Goal: Task Accomplishment & Management: Complete application form

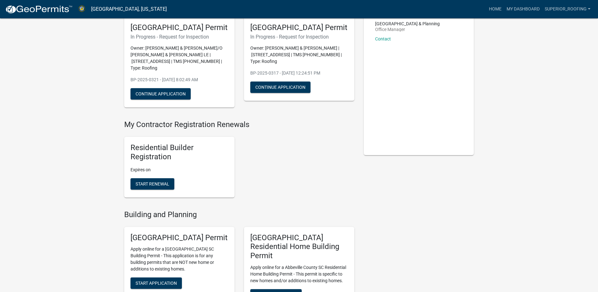
scroll to position [63, 0]
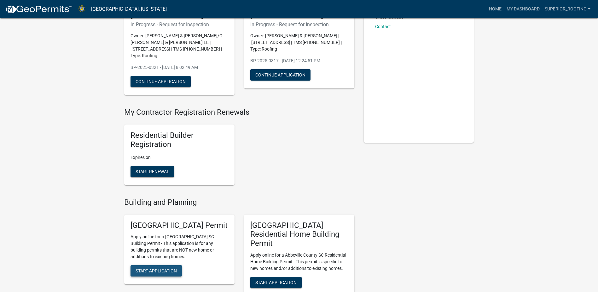
click at [154, 273] on span "Start Application" at bounding box center [156, 270] width 41 height 5
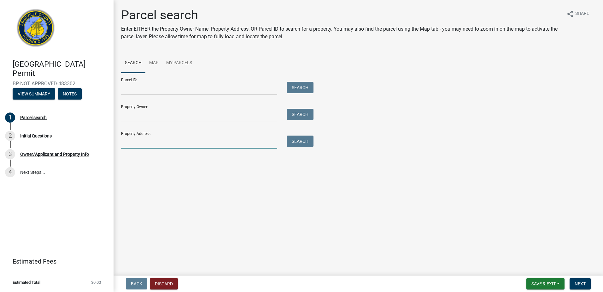
click at [152, 140] on input "Property Address:" at bounding box center [199, 141] width 156 height 13
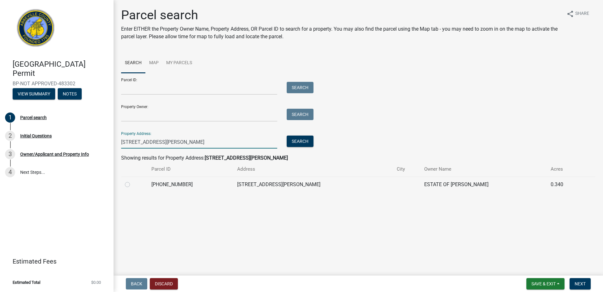
type input "[STREET_ADDRESS][PERSON_NAME]"
click at [133, 180] on label at bounding box center [133, 180] width 0 height 0
click at [133, 185] on input "radio" at bounding box center [135, 182] width 4 height 4
radio input "true"
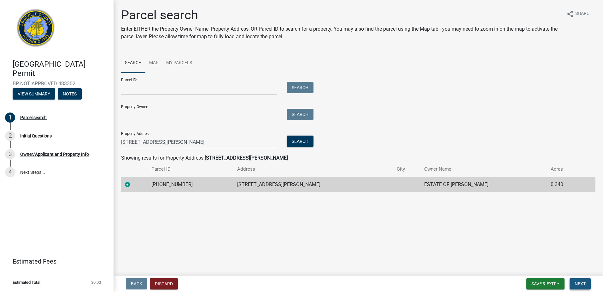
click at [581, 282] on span "Next" at bounding box center [580, 283] width 11 height 5
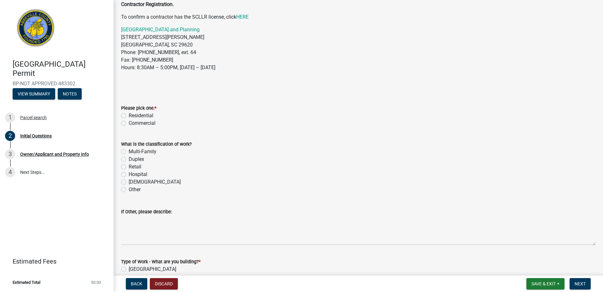
scroll to position [63, 0]
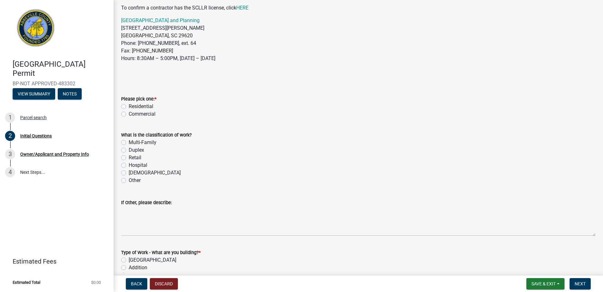
click at [129, 106] on label "Residential" at bounding box center [141, 107] width 25 height 8
click at [129, 106] on input "Residential" at bounding box center [131, 105] width 4 height 4
radio input "true"
click at [129, 142] on label "Multi-Family" at bounding box center [143, 142] width 28 height 8
click at [129, 142] on input "Multi-Family" at bounding box center [131, 140] width 4 height 4
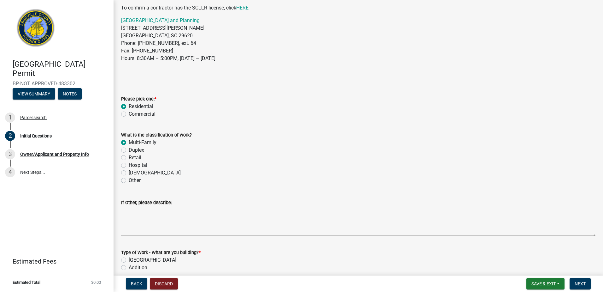
radio input "true"
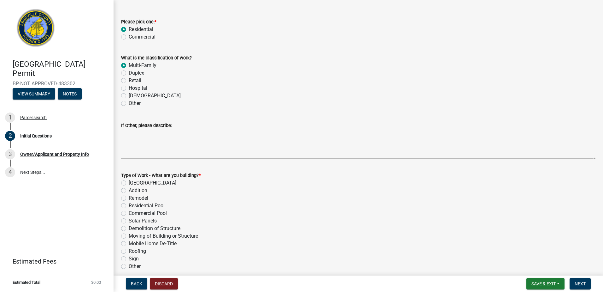
scroll to position [158, 0]
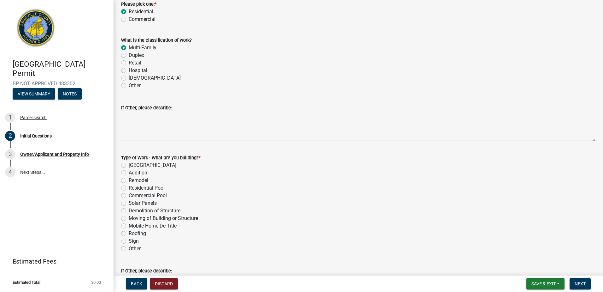
click at [129, 233] on label "Roofing" at bounding box center [137, 233] width 17 height 8
click at [129, 233] on input "Roofing" at bounding box center [131, 231] width 4 height 4
radio input "true"
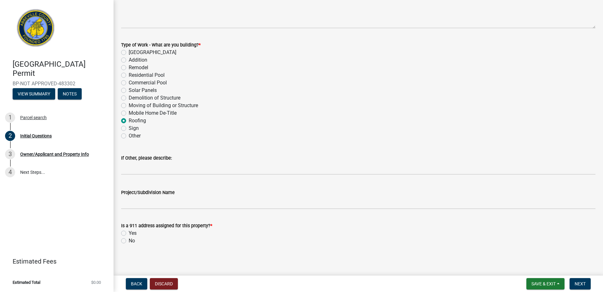
scroll to position [272, 0]
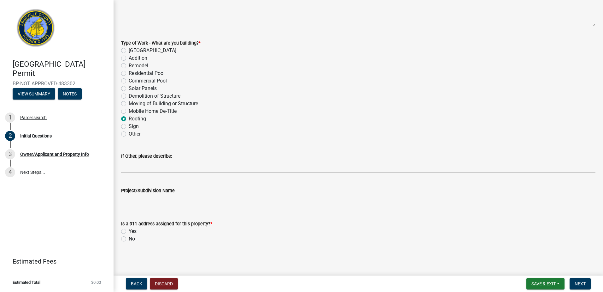
click at [129, 231] on label "Yes" at bounding box center [133, 231] width 8 height 8
click at [129, 231] on input "Yes" at bounding box center [131, 229] width 4 height 4
radio input "true"
click at [582, 281] on span "Next" at bounding box center [580, 283] width 11 height 5
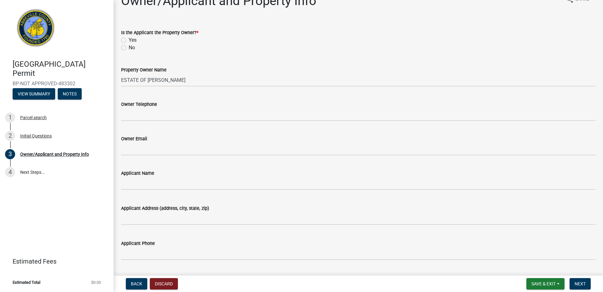
scroll to position [32, 0]
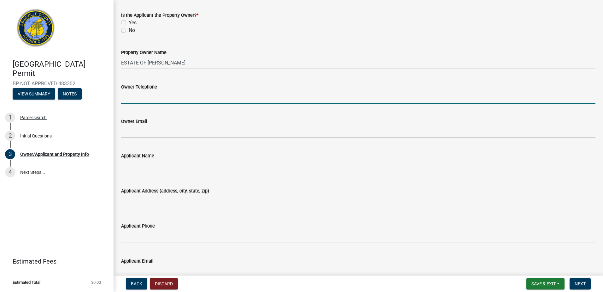
click at [174, 101] on input "Owner Telephone" at bounding box center [358, 97] width 474 height 13
type input "8642239232"
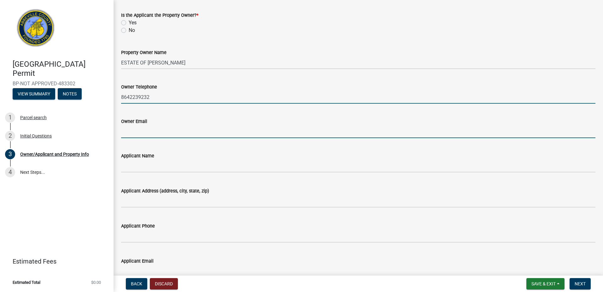
type input "[EMAIL_ADDRESS][DOMAIN_NAME]"
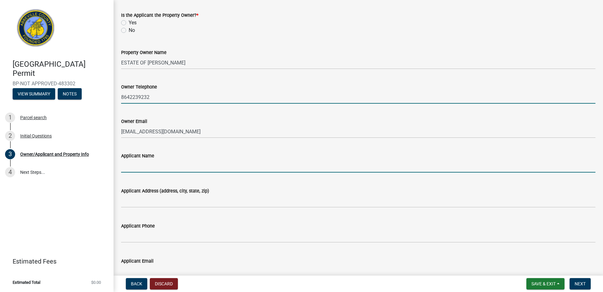
type input "[PERSON_NAME]"
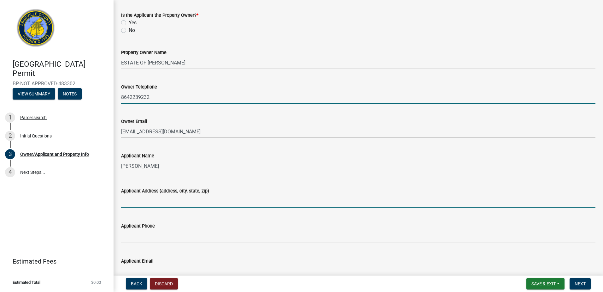
type input "[STREET_ADDRESS]"
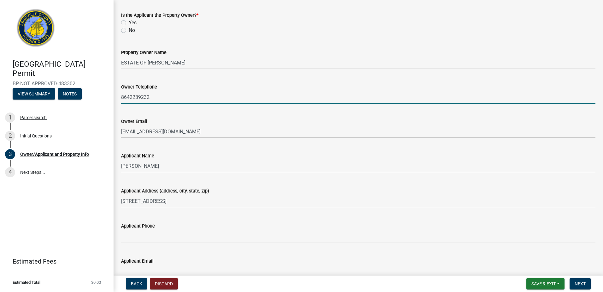
type input "home"
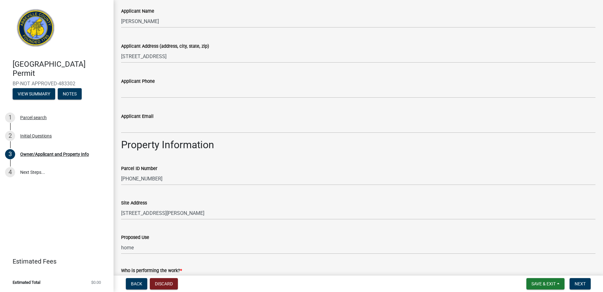
scroll to position [189, 0]
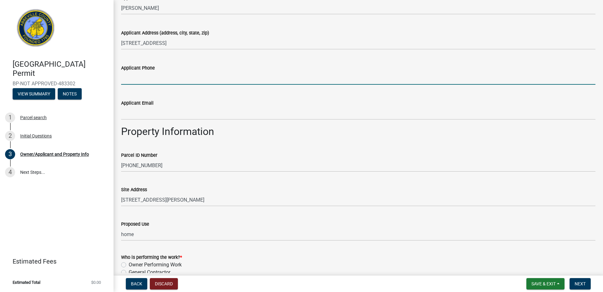
click at [146, 80] on input "Applicant Phone" at bounding box center [358, 78] width 474 height 13
type input "8642239232"
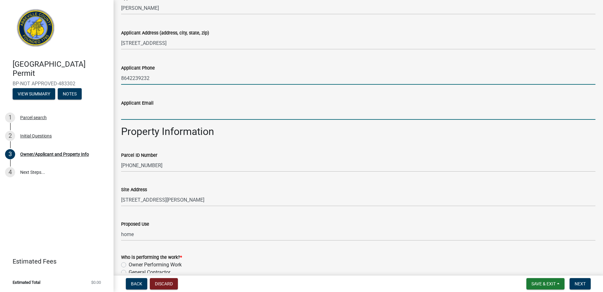
type input "[EMAIL_ADDRESS][DOMAIN_NAME]"
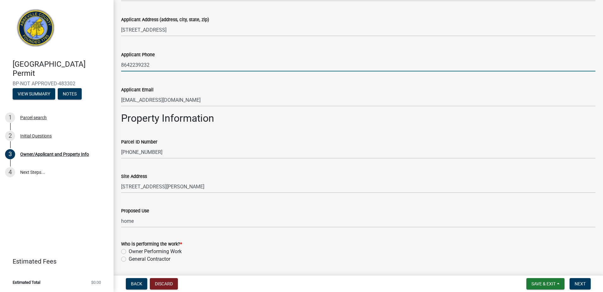
scroll to position [223, 0]
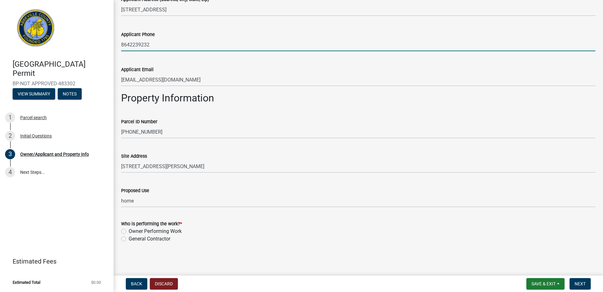
click at [129, 233] on label "Owner Performing Work" at bounding box center [155, 231] width 53 height 8
click at [129, 231] on input "Owner Performing Work" at bounding box center [131, 229] width 4 height 4
radio input "true"
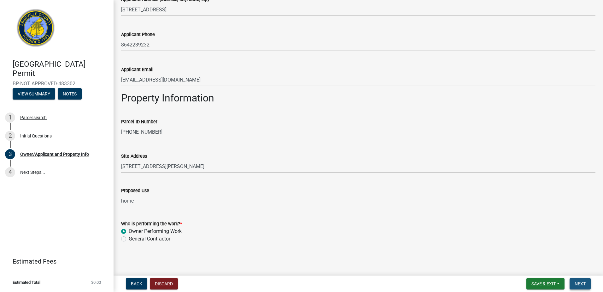
click at [578, 281] on span "Next" at bounding box center [580, 283] width 11 height 5
click at [575, 283] on span "Next" at bounding box center [580, 283] width 11 height 5
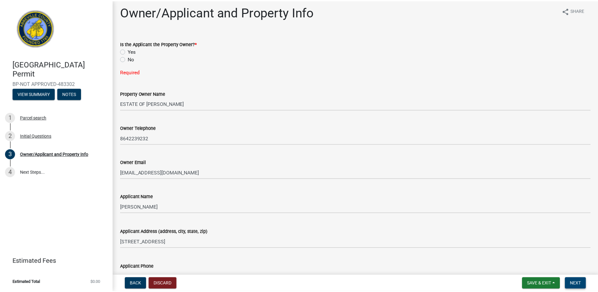
scroll to position [0, 0]
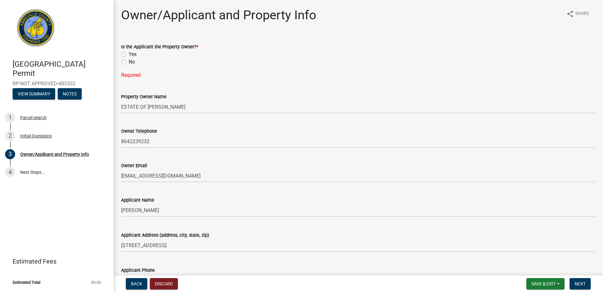
click at [129, 61] on label "No" at bounding box center [132, 62] width 6 height 8
click at [129, 61] on input "No" at bounding box center [131, 60] width 4 height 4
radio input "true"
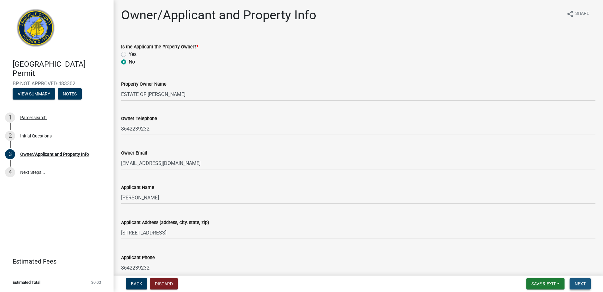
click at [581, 283] on span "Next" at bounding box center [580, 283] width 11 height 5
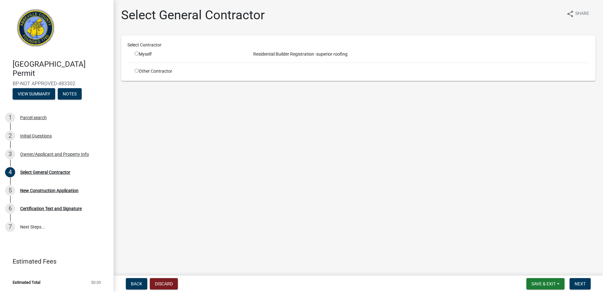
click at [137, 53] on input "radio" at bounding box center [137, 53] width 4 height 4
radio input "true"
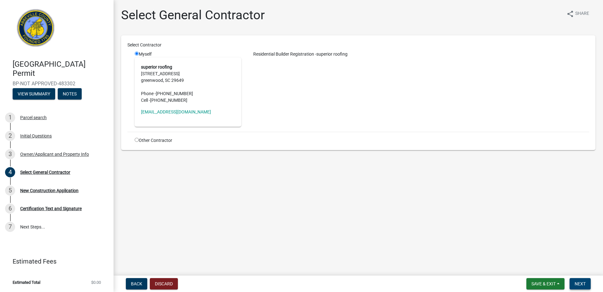
click at [576, 279] on button "Next" at bounding box center [580, 283] width 21 height 11
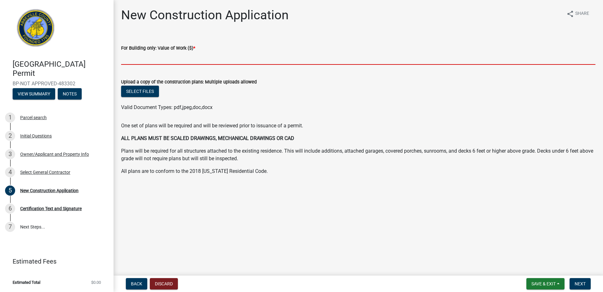
click at [148, 58] on input "text" at bounding box center [358, 58] width 474 height 13
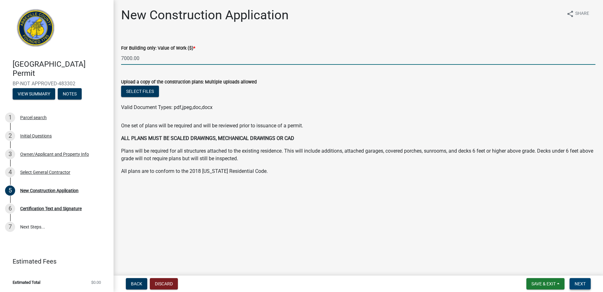
type input "7000"
click at [582, 285] on span "Next" at bounding box center [580, 283] width 11 height 5
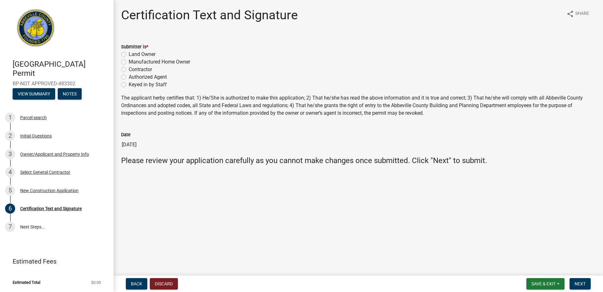
click at [129, 69] on label "Contractor" at bounding box center [140, 70] width 23 height 8
click at [129, 69] on input "Contractor" at bounding box center [131, 68] width 4 height 4
radio input "true"
click at [583, 282] on span "Next" at bounding box center [580, 283] width 11 height 5
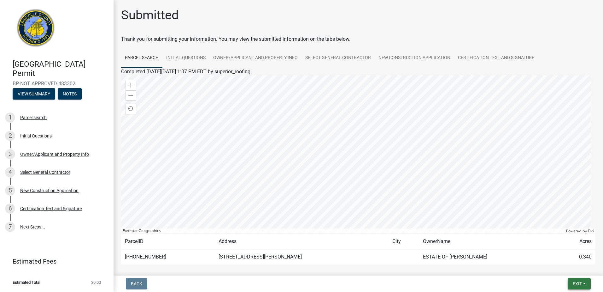
click at [580, 282] on span "Exit" at bounding box center [577, 283] width 9 height 5
click at [569, 268] on button "Save & Exit" at bounding box center [565, 266] width 50 height 15
